Goal: Information Seeking & Learning: Learn about a topic

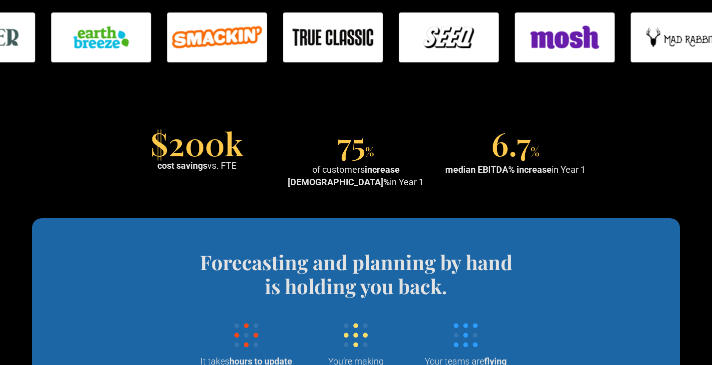
scroll to position [900, 0]
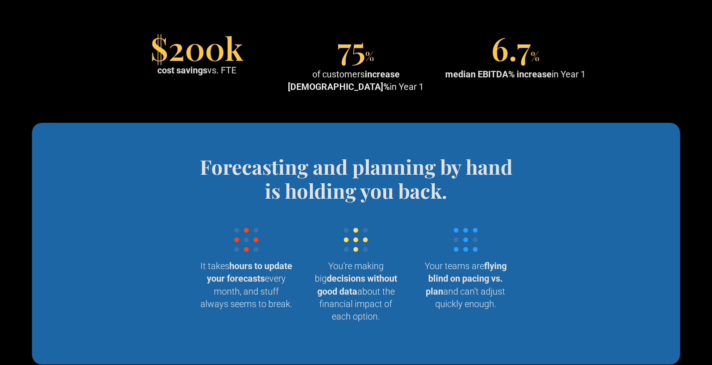
drag, startPoint x: 215, startPoint y: 114, endPoint x: 252, endPoint y: 143, distance: 46.3
click at [252, 93] on div "$200k cost savings vs. FTE 75 % of customers increase EBITDA% in Year 1 6.7 % m…" at bounding box center [356, 64] width 470 height 57
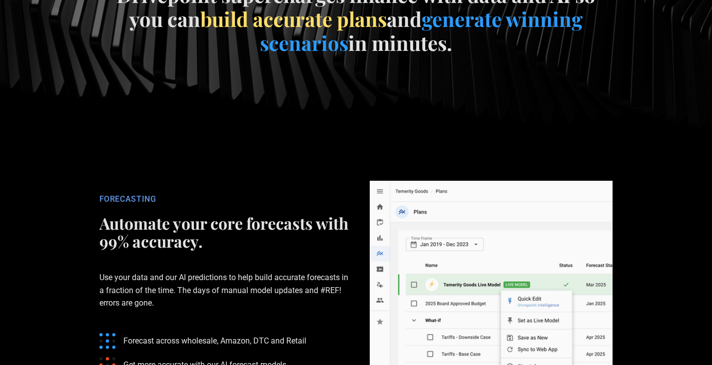
scroll to position [1550, 0]
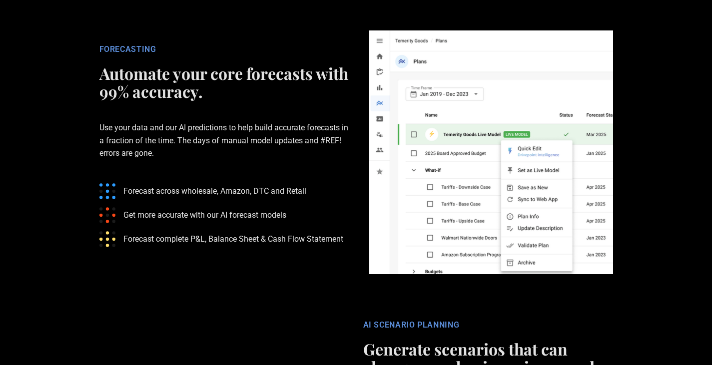
click at [278, 175] on p "Use your data and our AI predictions to help build accurate forecasts in a frac…" at bounding box center [224, 140] width 250 height 70
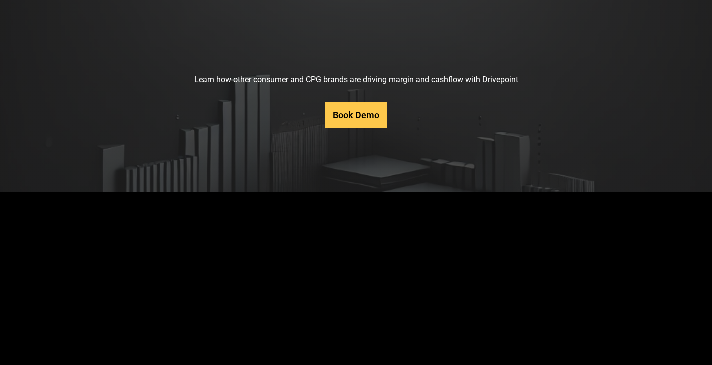
scroll to position [4452, 0]
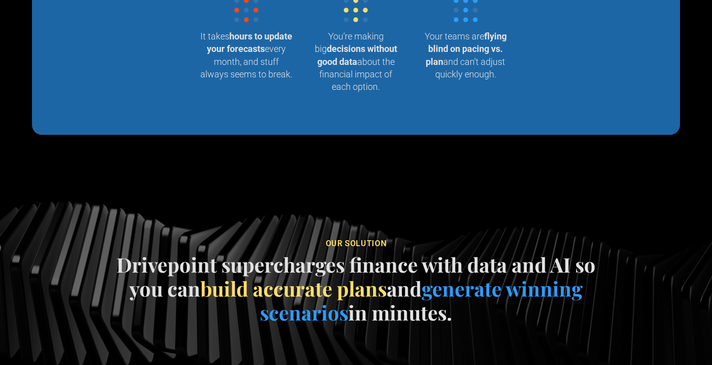
scroll to position [0, 0]
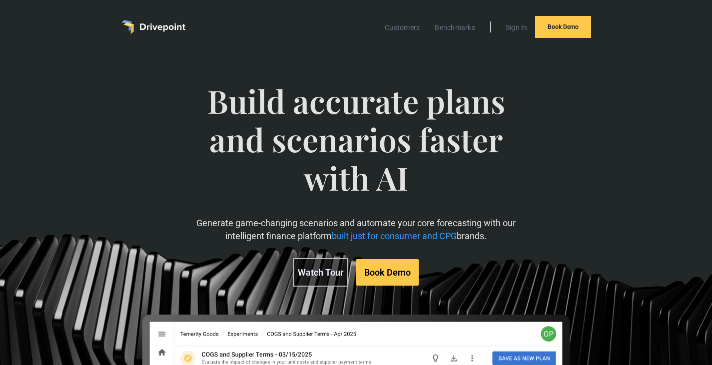
click at [336, 287] on link "Watch Tour" at bounding box center [320, 272] width 55 height 28
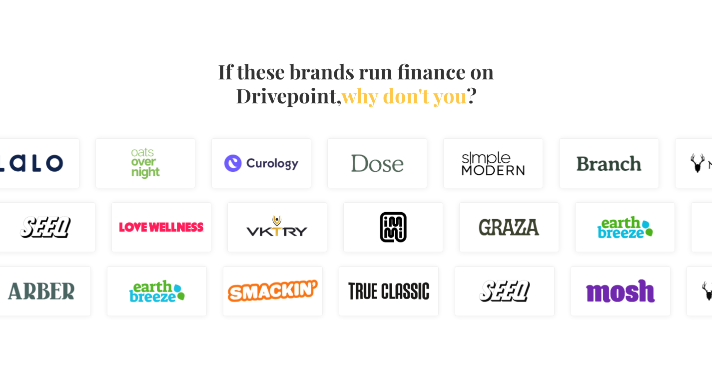
scroll to position [800, 0]
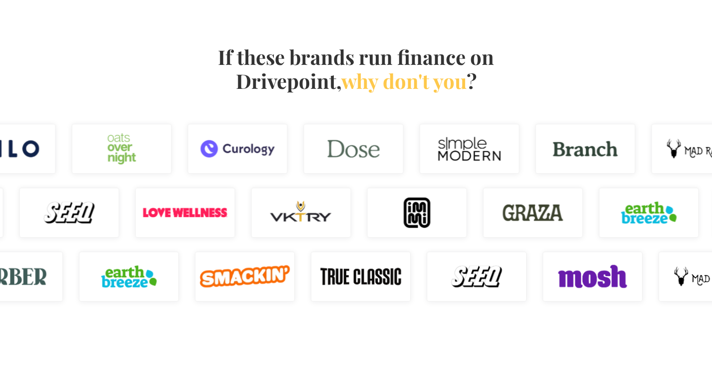
click at [208, 217] on img at bounding box center [185, 213] width 100 height 50
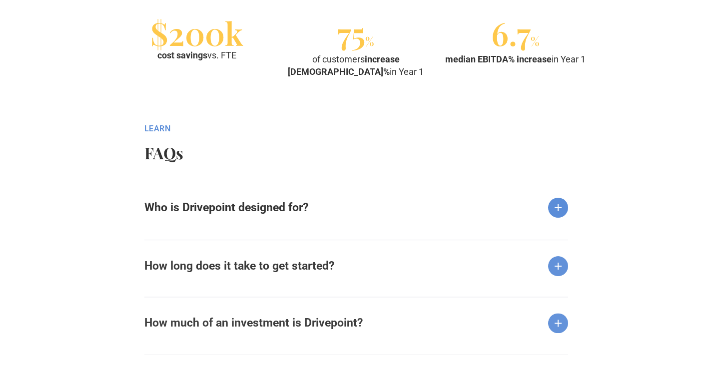
scroll to position [1250, 0]
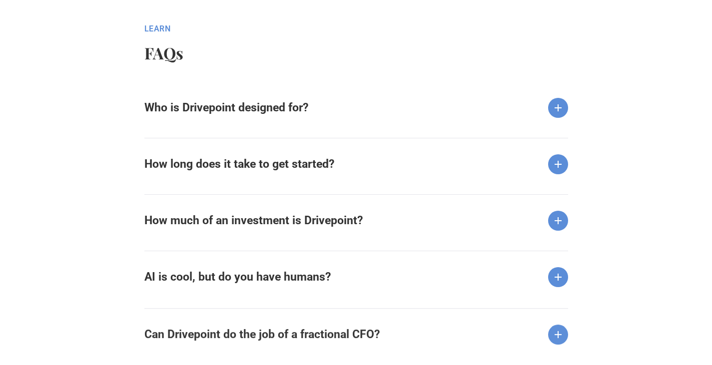
click at [281, 97] on div "Who is Drivepoint designed for?" at bounding box center [356, 100] width 424 height 36
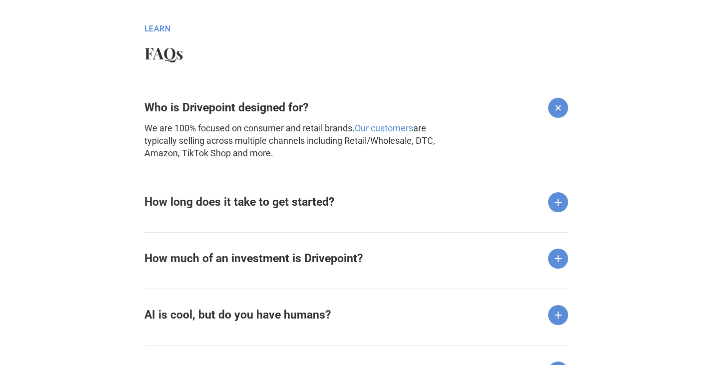
click at [565, 248] on div "How much of an investment is Drivepoint?" at bounding box center [356, 250] width 424 height 36
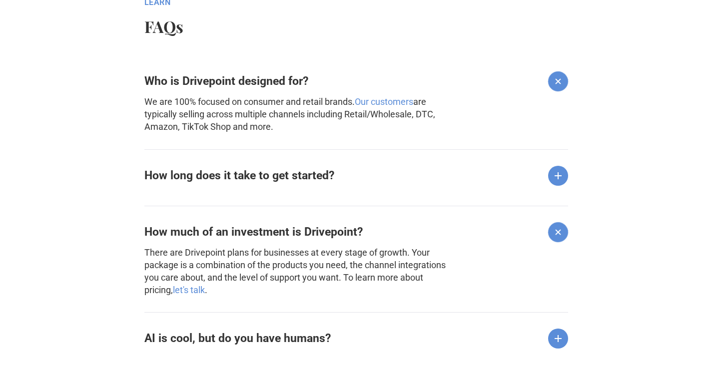
scroll to position [1300, 0]
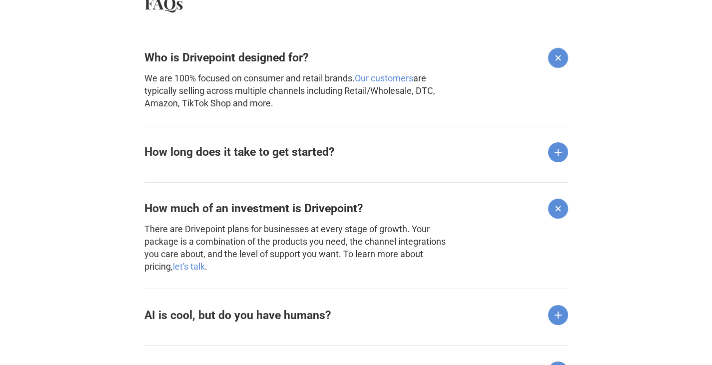
click at [551, 149] on img at bounding box center [558, 152] width 20 height 20
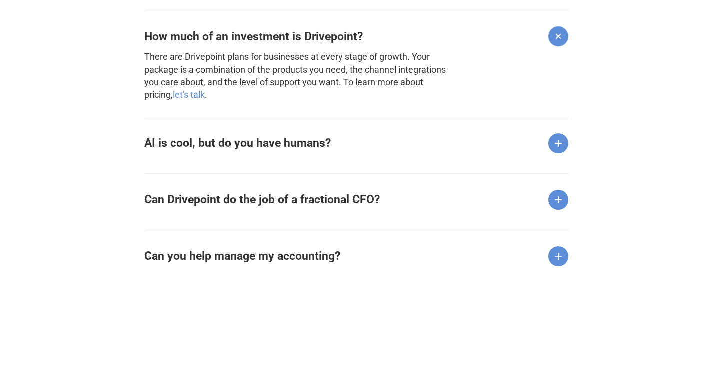
scroll to position [1550, 0]
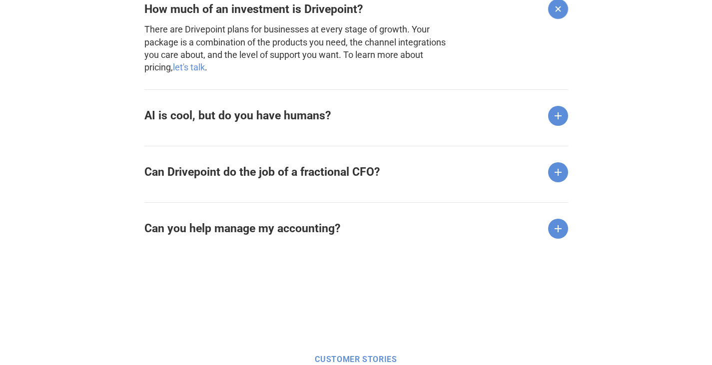
click at [272, 113] on strong "AI is cool, but do you have humans?" at bounding box center [237, 115] width 186 height 13
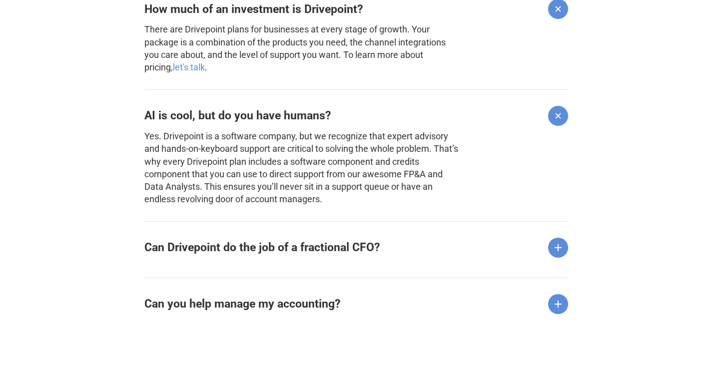
click at [272, 113] on strong "AI is cool, but do you have humans?" at bounding box center [237, 115] width 186 height 13
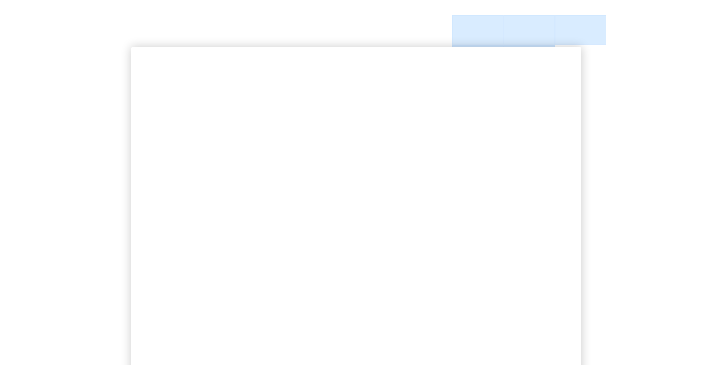
scroll to position [0, 0]
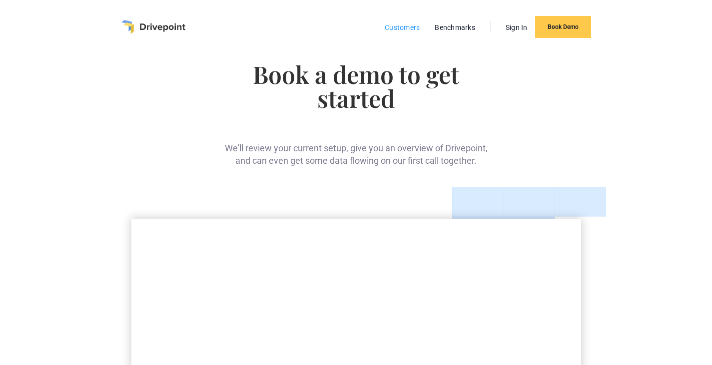
click at [412, 27] on link "Customers" at bounding box center [402, 27] width 45 height 13
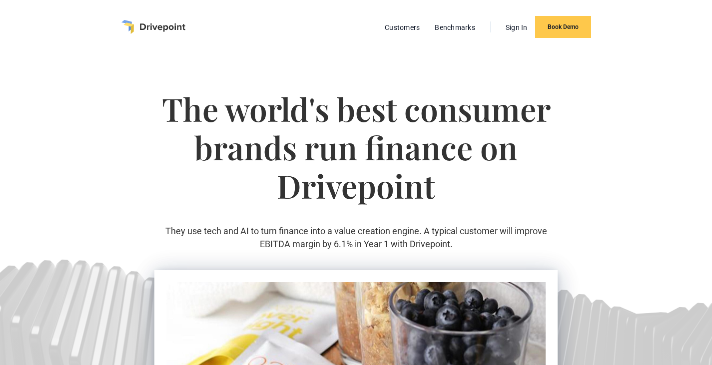
click at [173, 27] on img "home" at bounding box center [153, 27] width 64 height 14
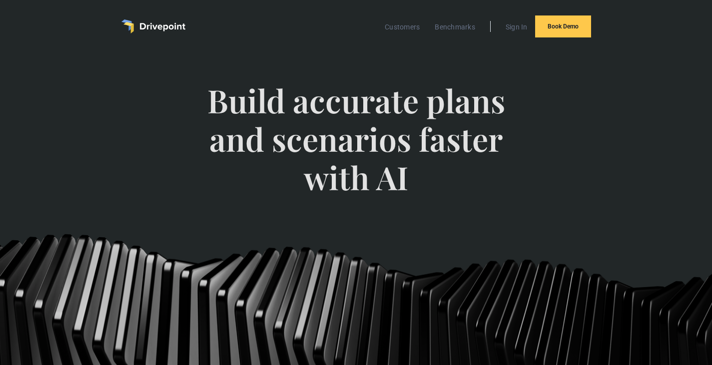
scroll to position [0, 0]
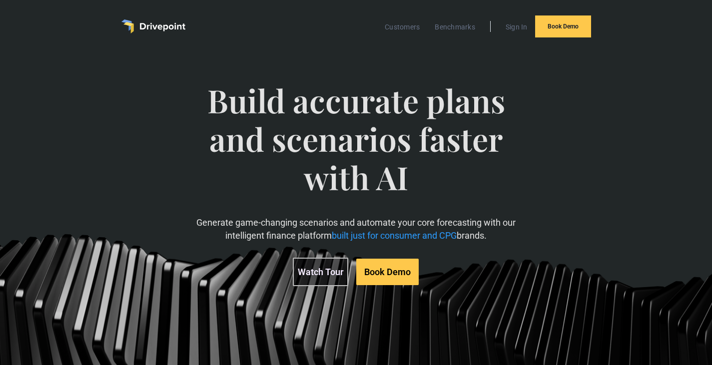
click at [340, 286] on link "Watch Tour" at bounding box center [320, 272] width 55 height 28
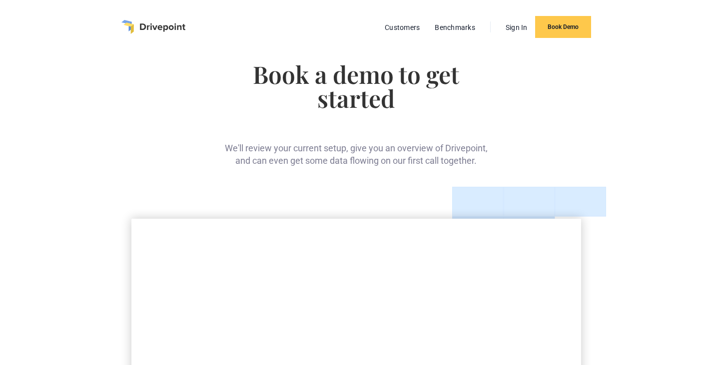
click at [528, 213] on div at bounding box center [356, 203] width 500 height 32
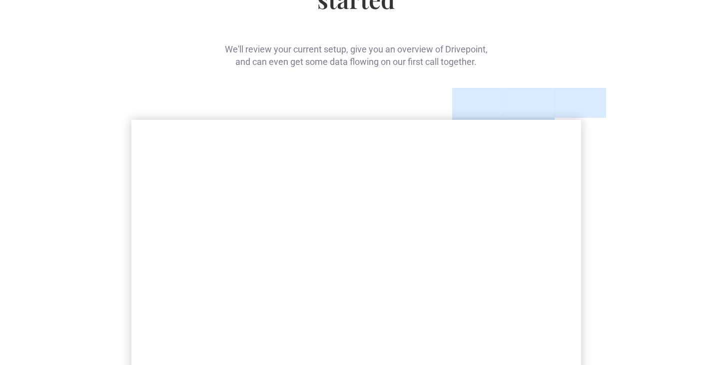
scroll to position [8, 0]
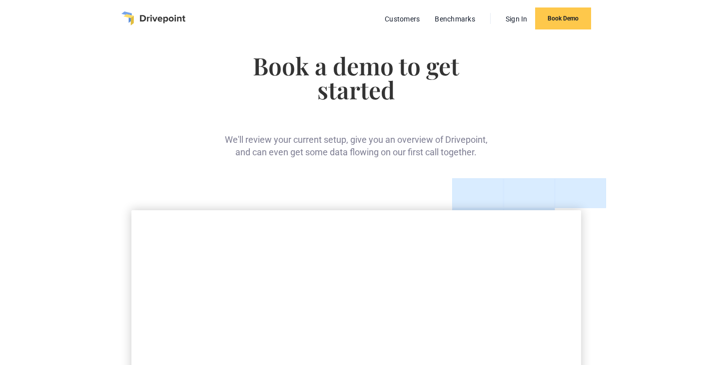
click at [167, 17] on img "home" at bounding box center [153, 18] width 64 height 14
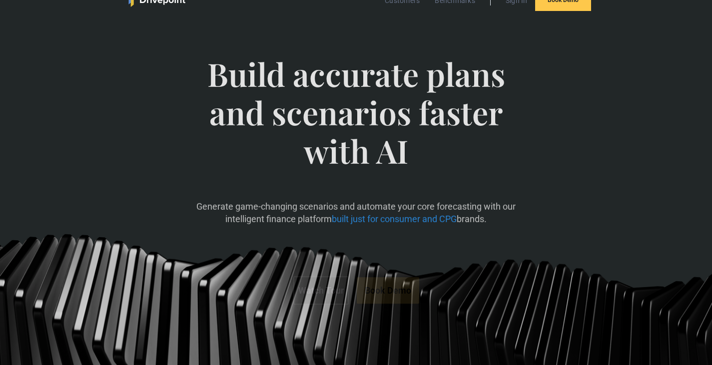
scroll to position [50, 0]
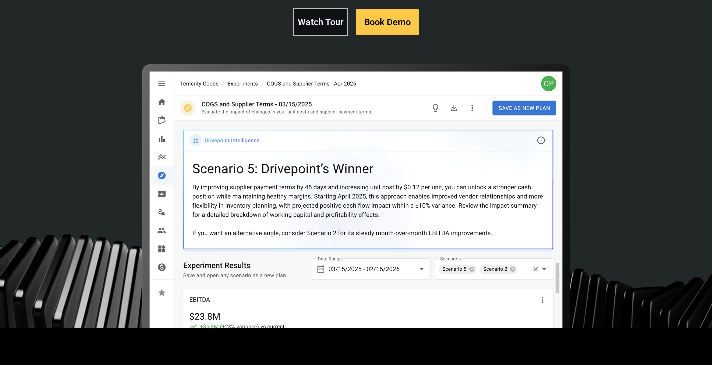
click at [317, 246] on img at bounding box center [356, 279] width 430 height 430
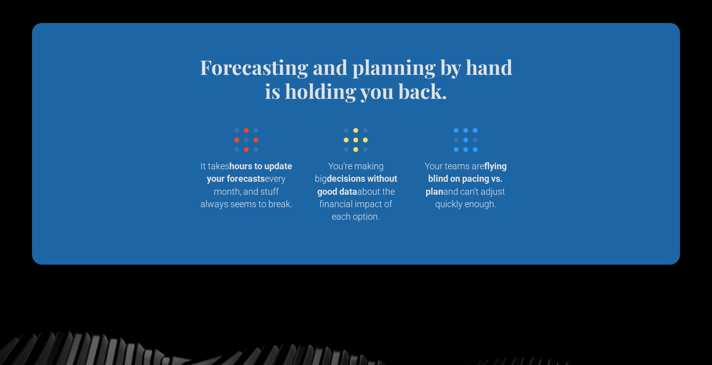
scroll to position [0, 0]
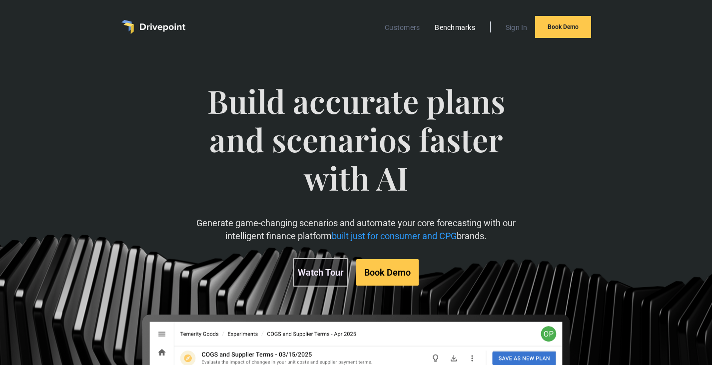
click at [471, 28] on link "Benchmarks" at bounding box center [455, 27] width 50 height 13
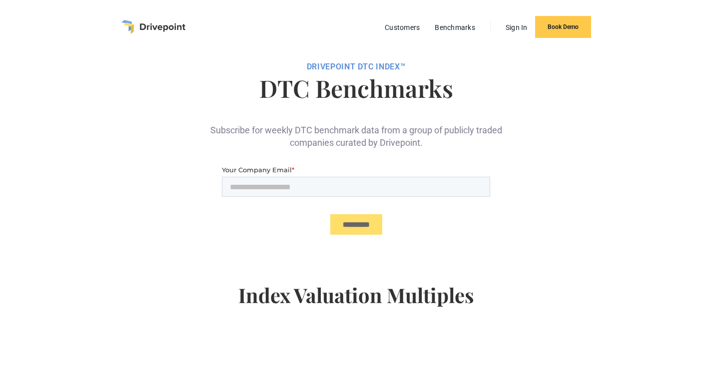
drag, startPoint x: 719, startPoint y: 139, endPoint x: 695, endPoint y: 2, distance: 139.1
click at [697, 3] on html "Customers Benchmarks Sign In Book Demo DRIVEPOiNT DTC Index™ DTC Benchmarks Sub…" at bounding box center [356, 182] width 712 height 365
